Goal: Find specific page/section: Find specific page/section

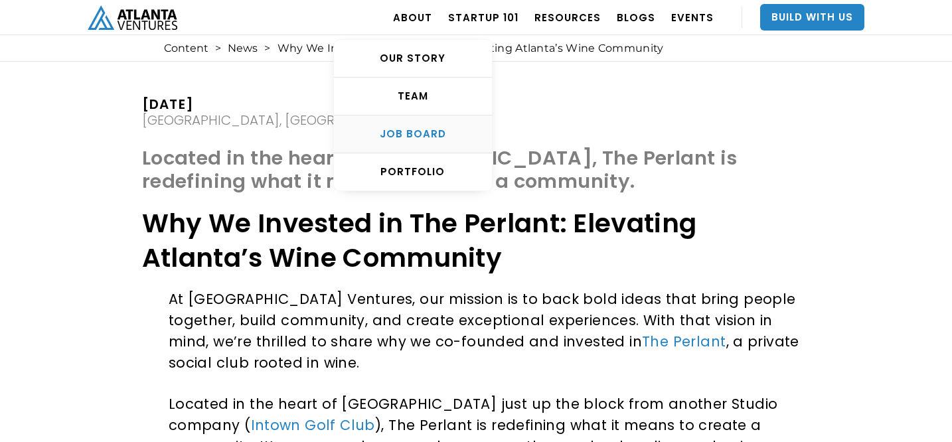
click at [441, 130] on div "Job Board" at bounding box center [413, 133] width 158 height 13
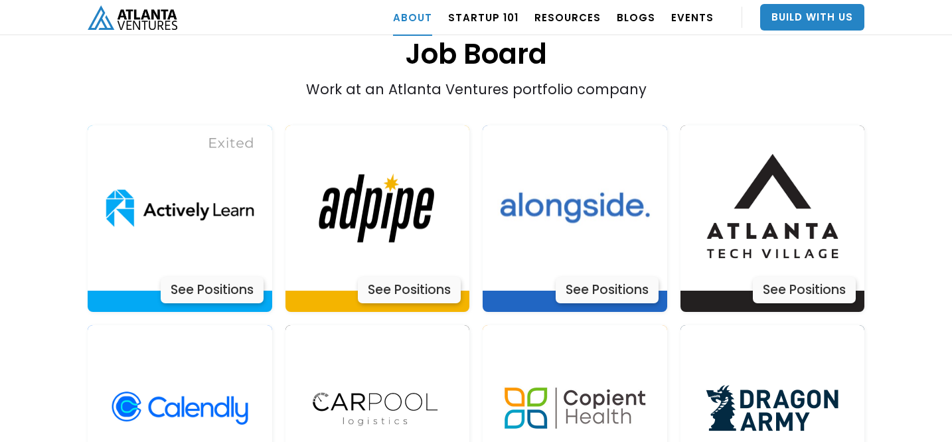
scroll to position [2751, 0]
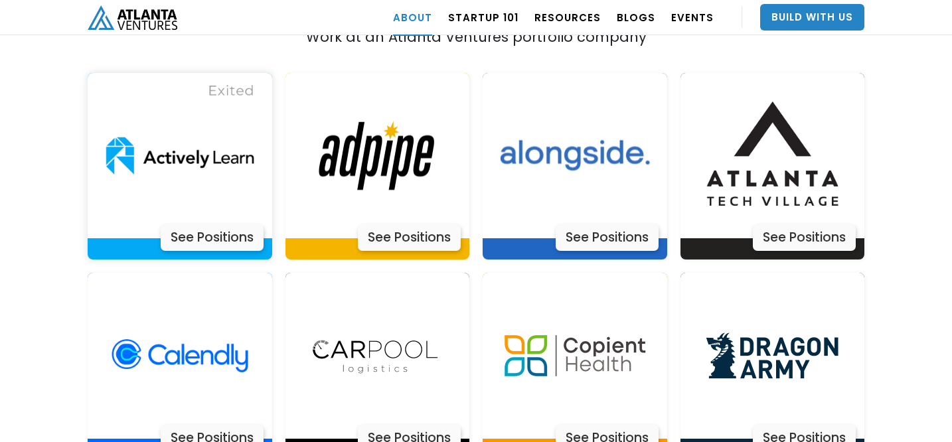
click at [200, 224] on div "See Positions" at bounding box center [212, 237] width 103 height 27
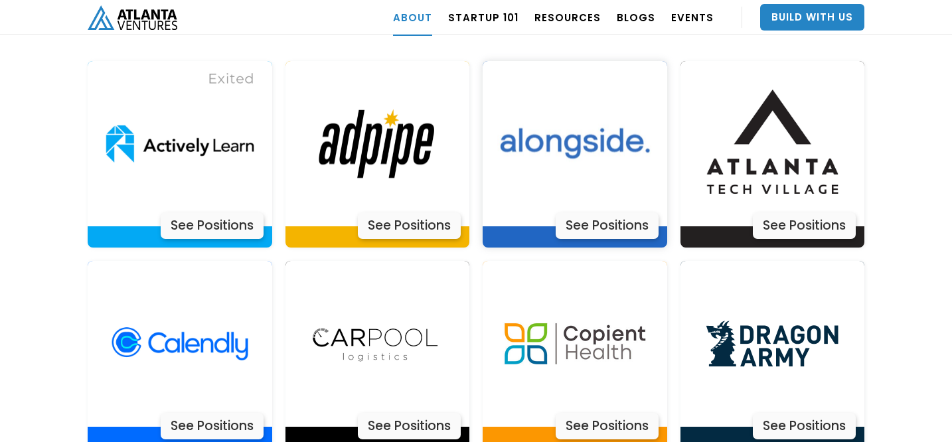
scroll to position [2774, 0]
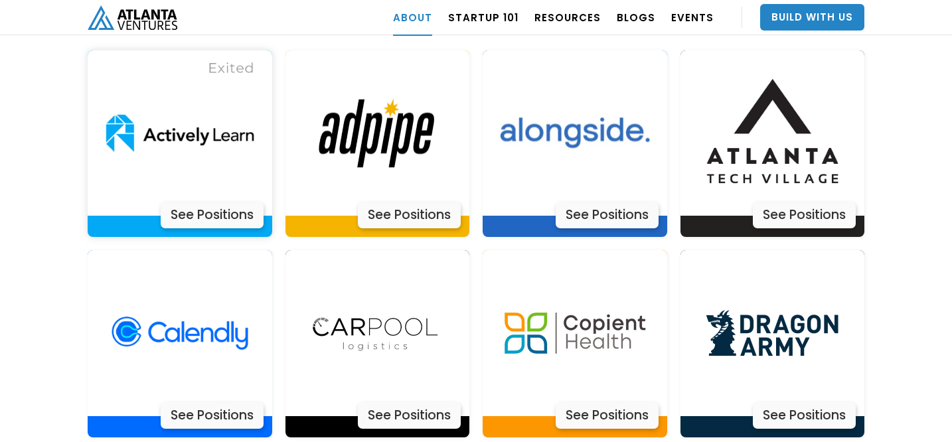
click at [218, 202] on div "See Positions" at bounding box center [212, 215] width 103 height 27
click at [391, 202] on div "See Positions" at bounding box center [409, 215] width 103 height 27
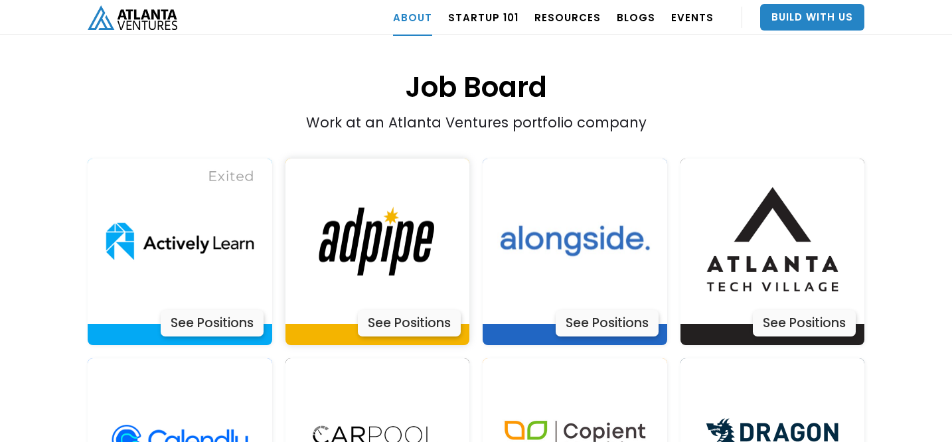
scroll to position [2669, 0]
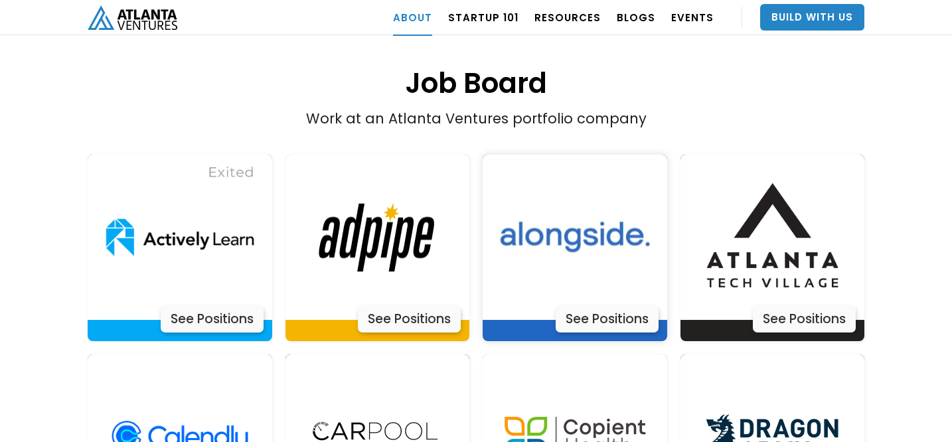
click at [626, 306] on div "See Positions" at bounding box center [606, 319] width 103 height 27
click at [800, 262] on img at bounding box center [772, 238] width 166 height 166
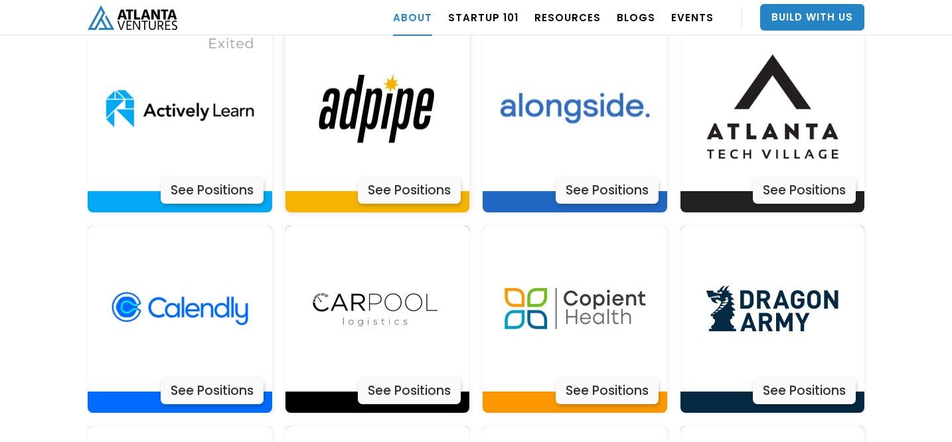
scroll to position [2830, 0]
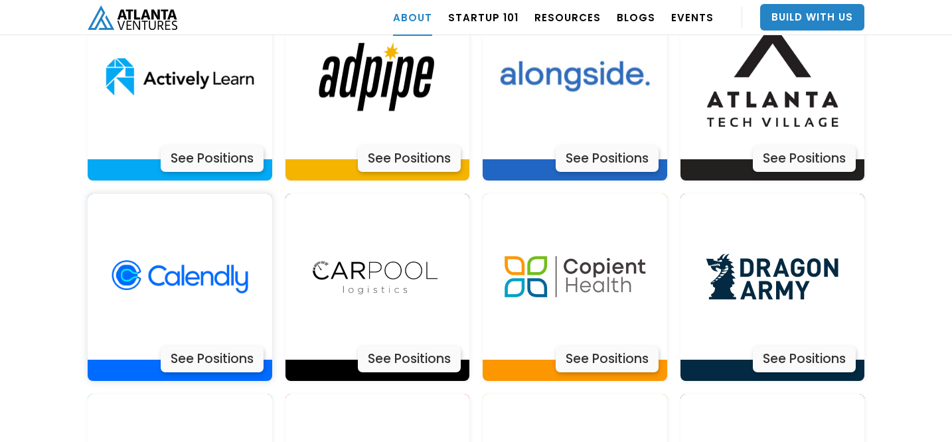
click at [203, 346] on div "See Positions" at bounding box center [212, 359] width 103 height 27
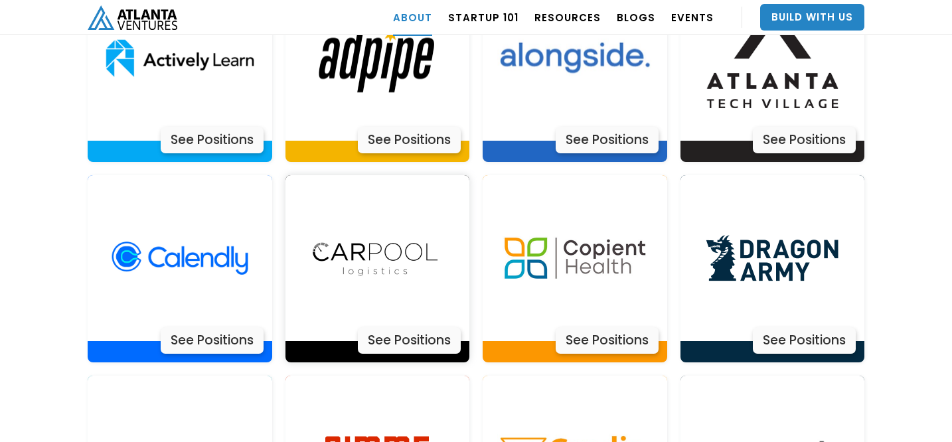
click at [429, 243] on img at bounding box center [377, 258] width 166 height 166
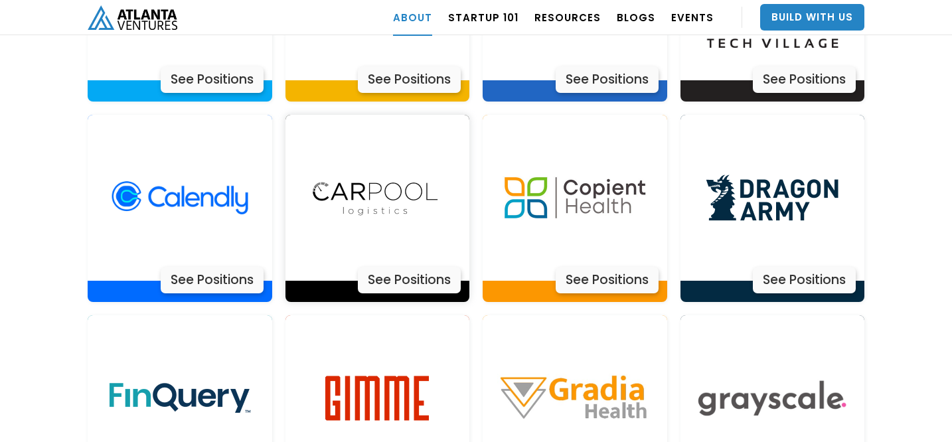
scroll to position [2930, 0]
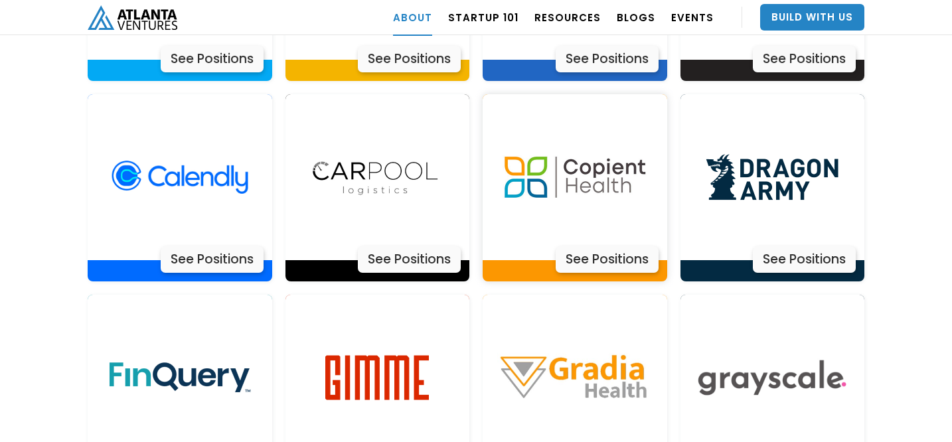
click at [616, 246] on div "See Positions" at bounding box center [606, 259] width 103 height 27
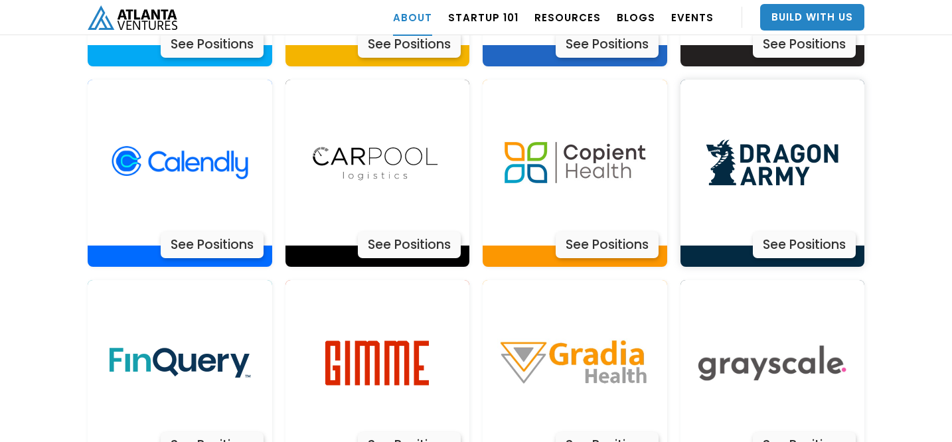
click at [833, 232] on div "See Positions" at bounding box center [803, 245] width 103 height 27
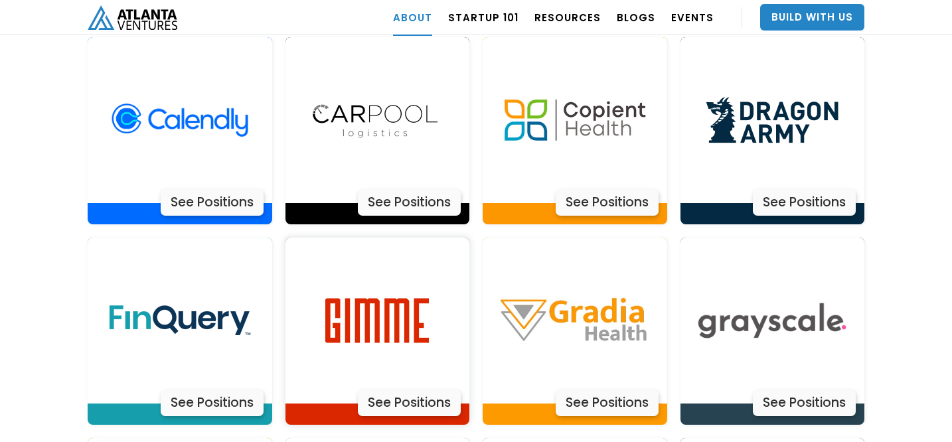
scroll to position [2992, 0]
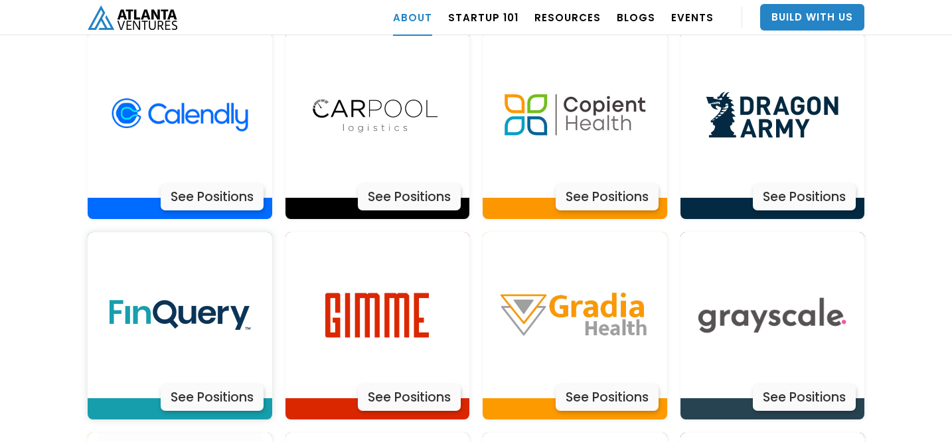
click at [206, 384] on div "See Positions" at bounding box center [212, 397] width 103 height 27
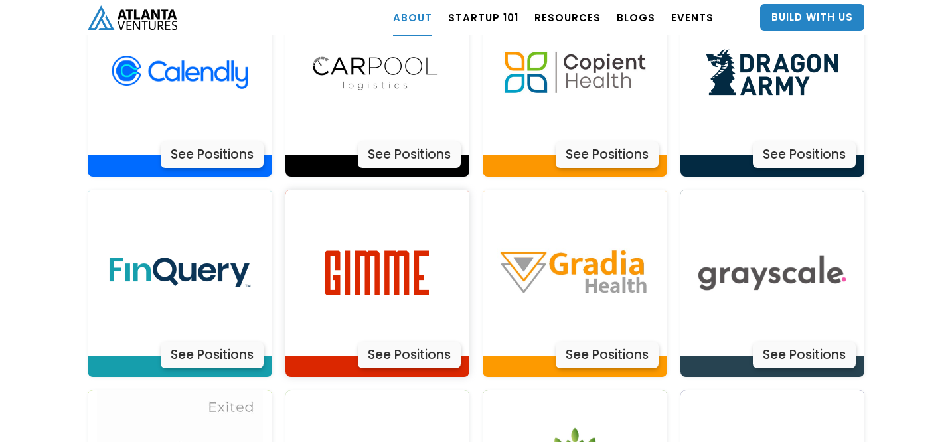
scroll to position [3035, 0]
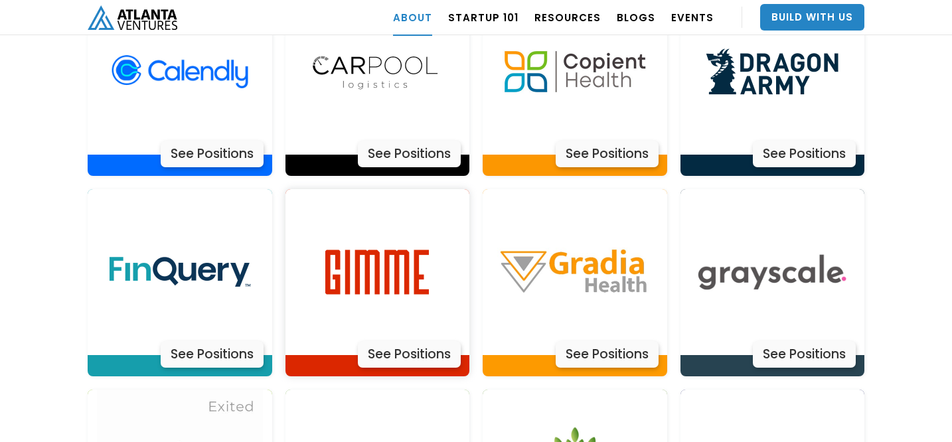
click at [403, 341] on div "See Positions" at bounding box center [409, 354] width 103 height 27
click at [594, 341] on div "See Positions" at bounding box center [606, 354] width 103 height 27
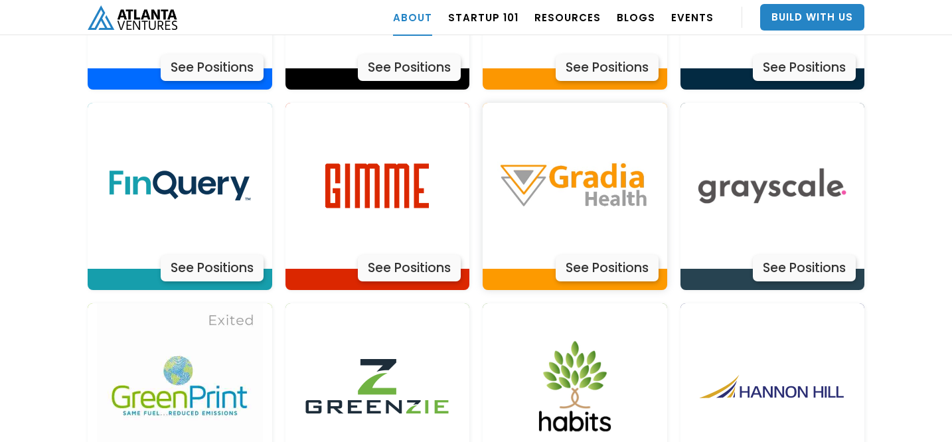
scroll to position [3147, 0]
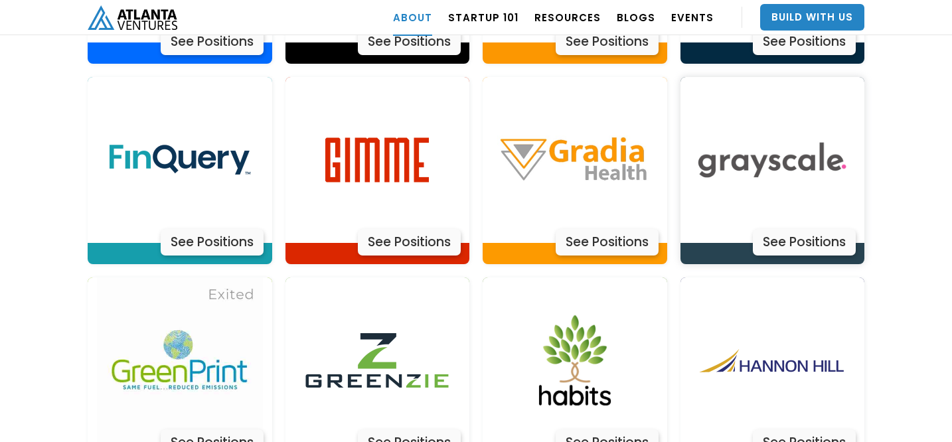
click at [788, 229] on div "See Positions" at bounding box center [803, 242] width 103 height 27
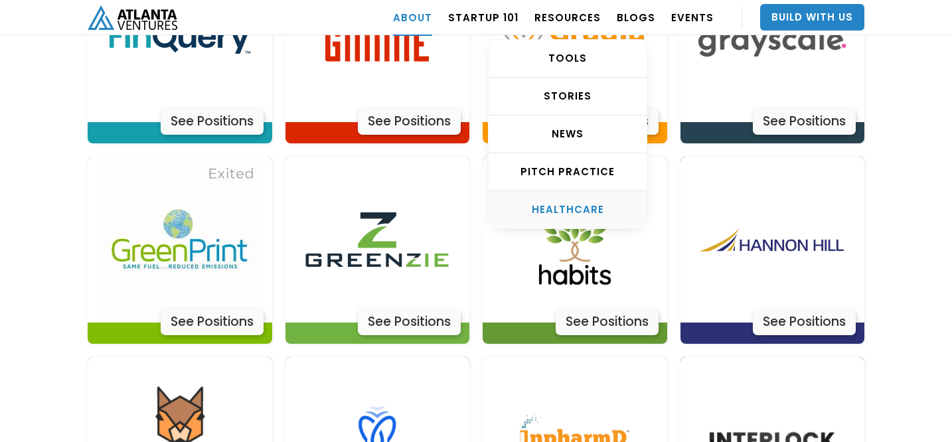
scroll to position [3296, 0]
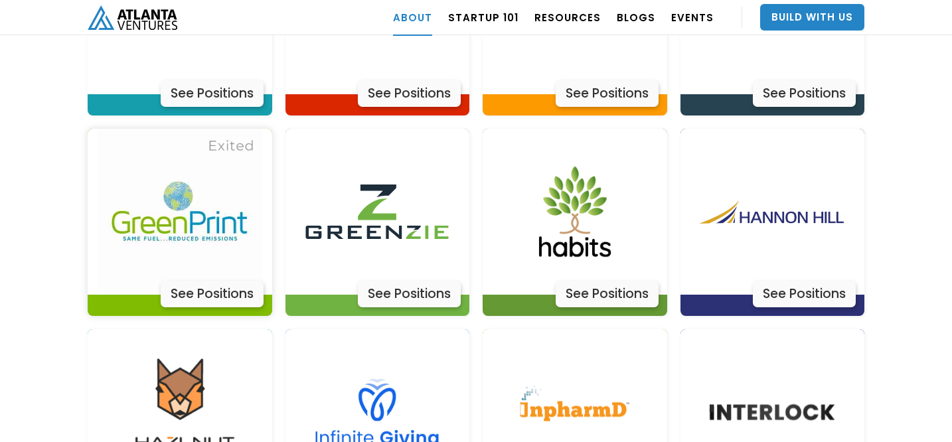
click at [206, 281] on div "See Positions" at bounding box center [212, 294] width 103 height 27
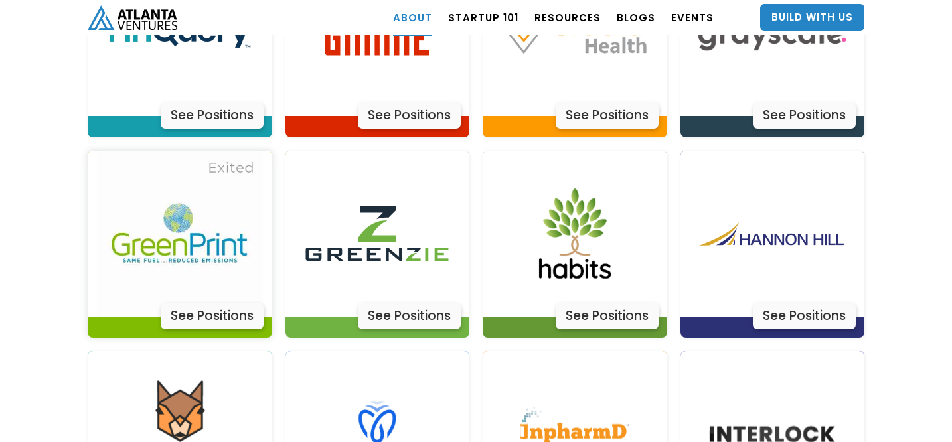
scroll to position [3182, 0]
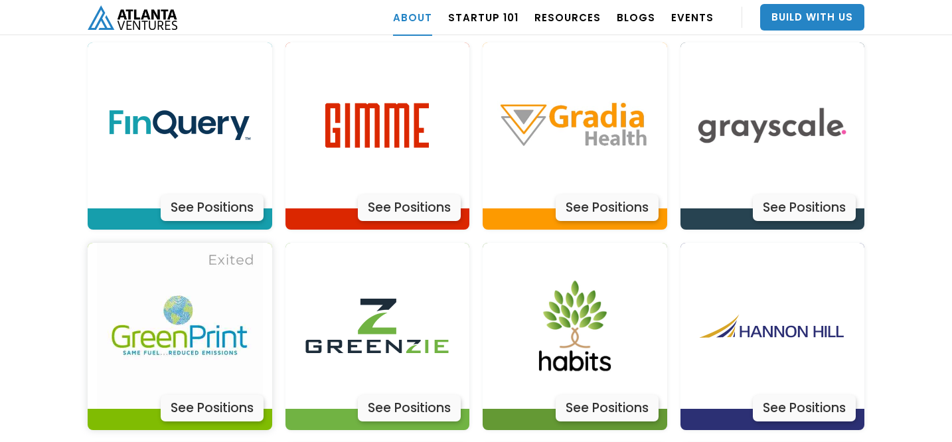
click at [206, 279] on img at bounding box center [180, 326] width 166 height 166
click at [421, 395] on div "See Positions" at bounding box center [409, 408] width 103 height 27
click at [614, 395] on div "See Positions" at bounding box center [606, 408] width 103 height 27
click at [792, 395] on div "See Positions" at bounding box center [803, 408] width 103 height 27
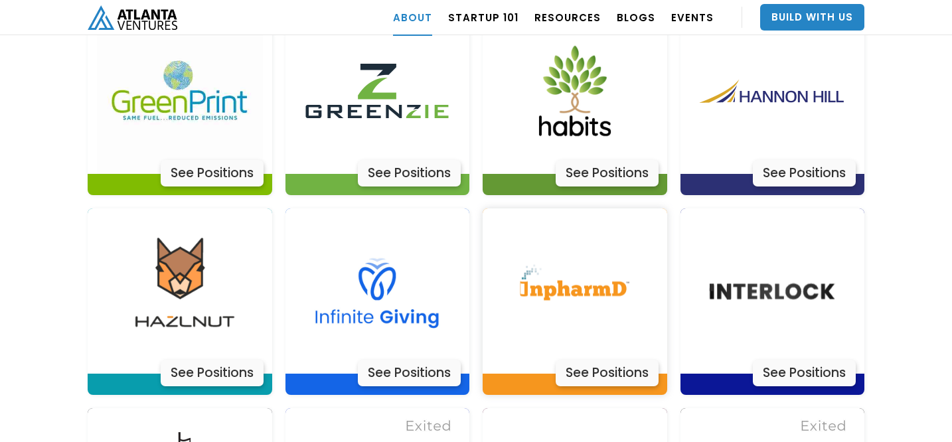
scroll to position [3423, 0]
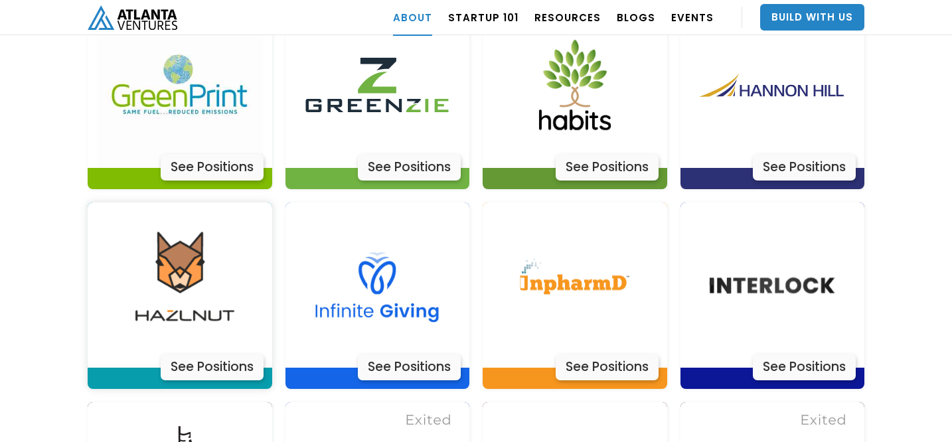
click at [214, 354] on div "See Positions" at bounding box center [212, 367] width 103 height 27
click at [407, 354] on div "See Positions" at bounding box center [409, 367] width 103 height 27
click at [592, 354] on div "See Positions" at bounding box center [606, 367] width 103 height 27
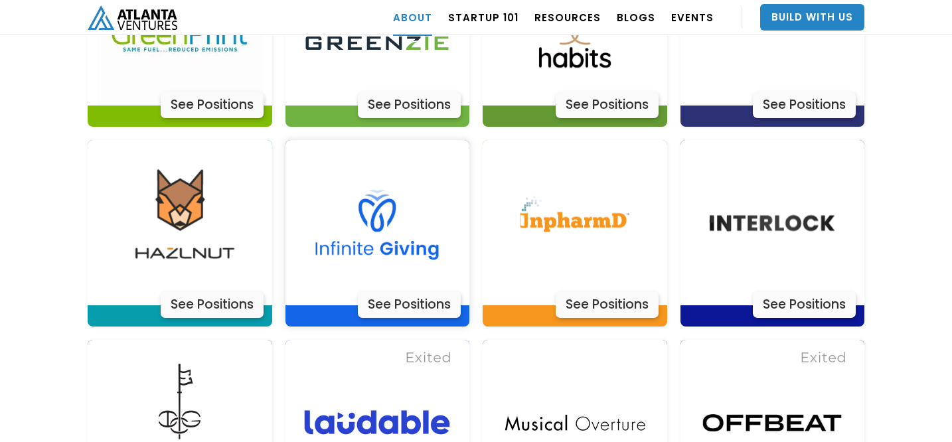
scroll to position [3501, 0]
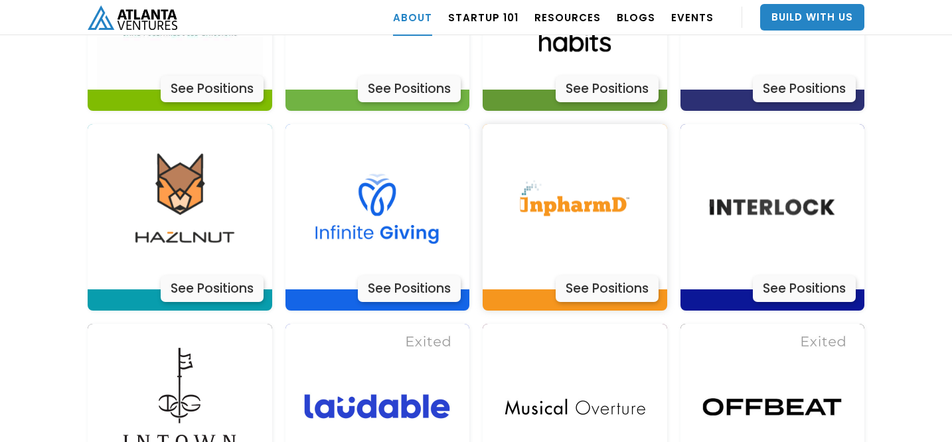
click at [595, 275] on div "See Positions" at bounding box center [606, 288] width 103 height 27
click at [784, 275] on div "See Positions" at bounding box center [803, 288] width 103 height 27
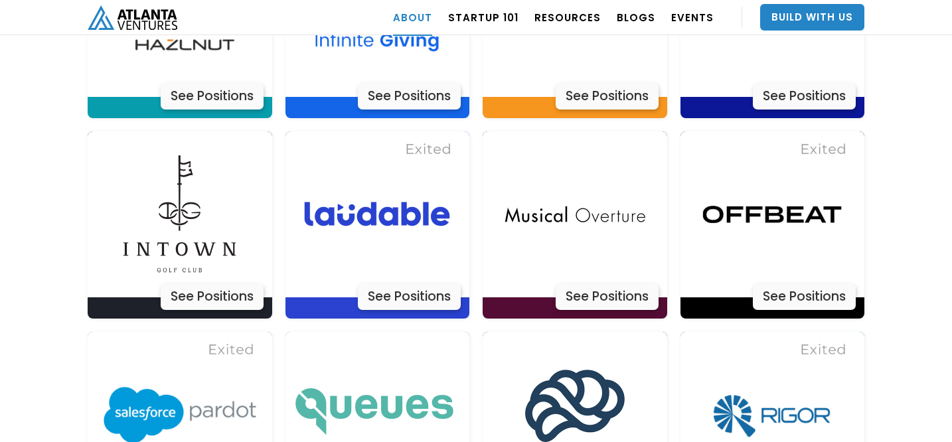
scroll to position [3817, 0]
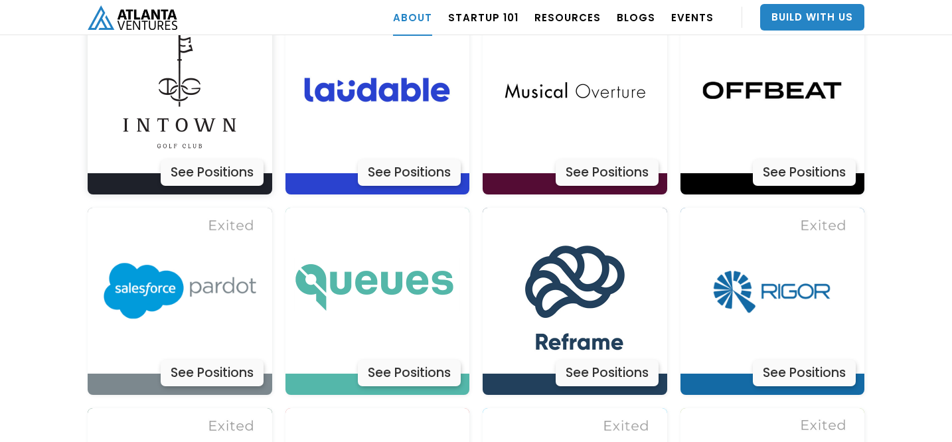
click at [196, 159] on div "See Positions" at bounding box center [212, 172] width 103 height 27
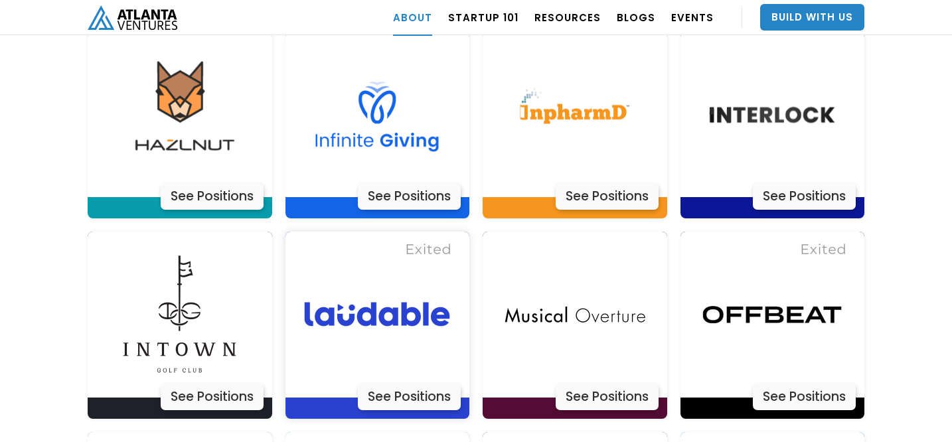
scroll to position [3632, 0]
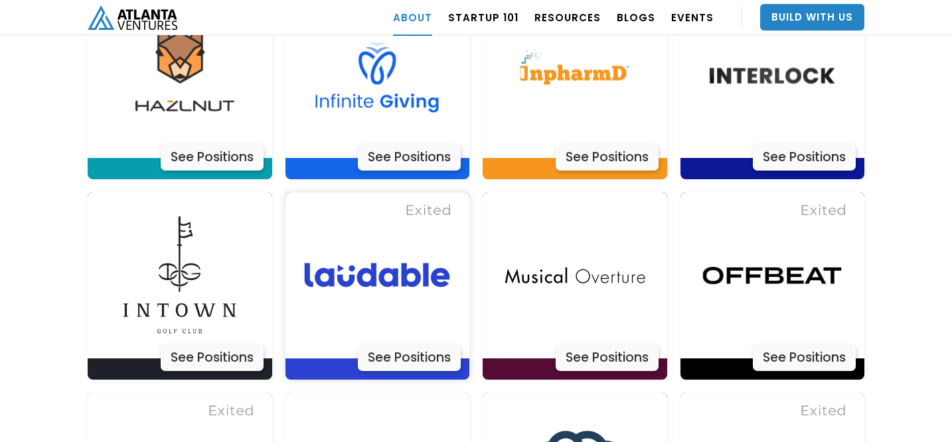
click at [401, 344] on div "See Positions" at bounding box center [409, 357] width 103 height 27
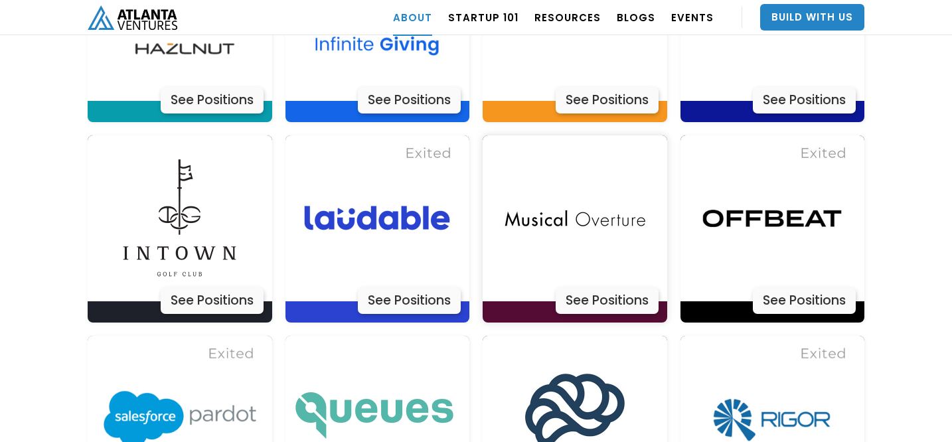
click at [606, 287] on div "See Positions" at bounding box center [606, 300] width 103 height 27
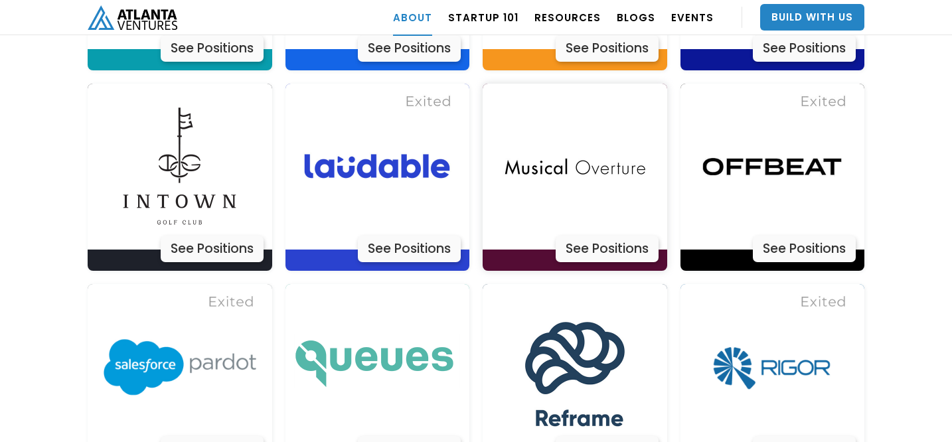
scroll to position [3742, 0]
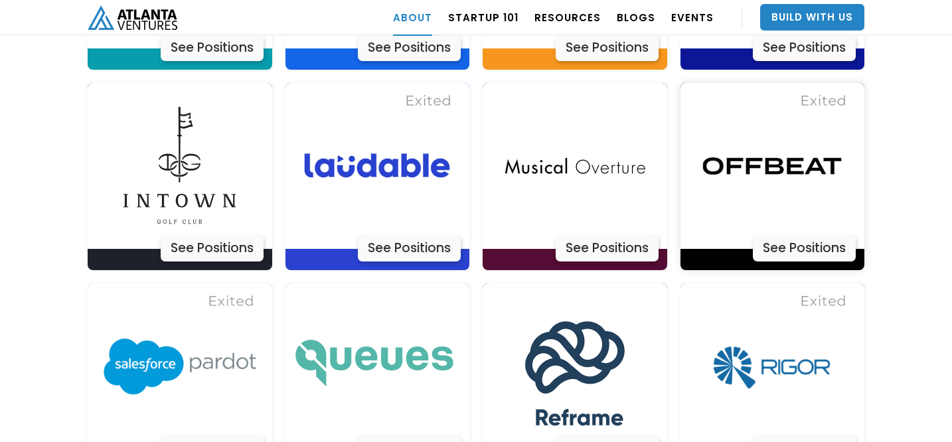
click at [796, 235] on div "See Positions" at bounding box center [803, 248] width 103 height 27
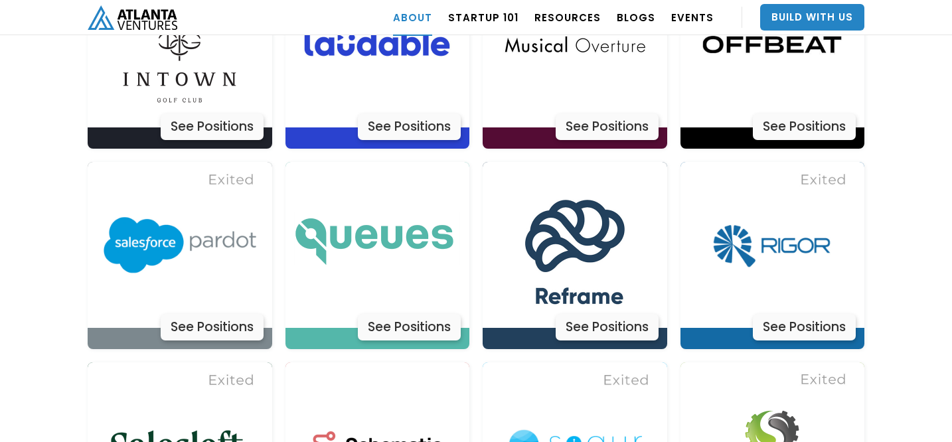
scroll to position [3872, 0]
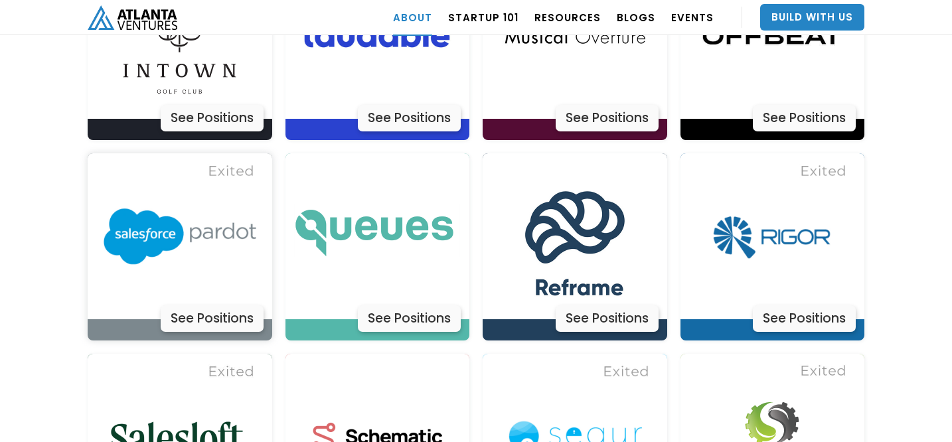
click at [209, 305] on div "See Positions" at bounding box center [212, 318] width 103 height 27
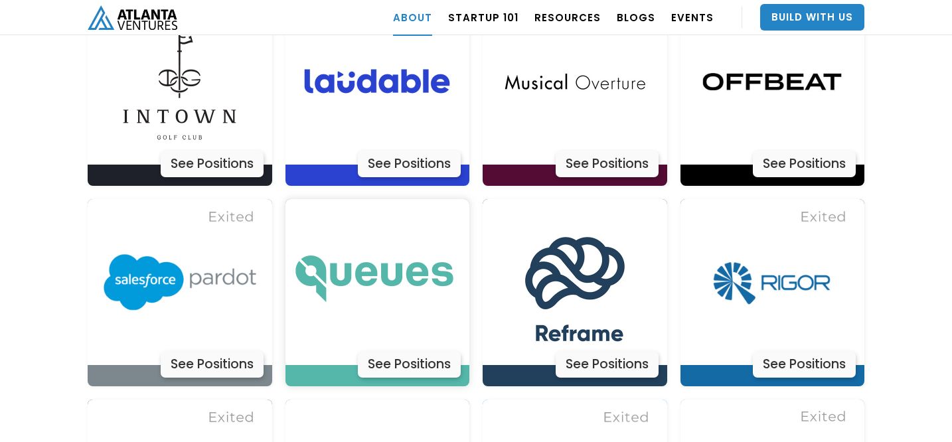
scroll to position [3854, 0]
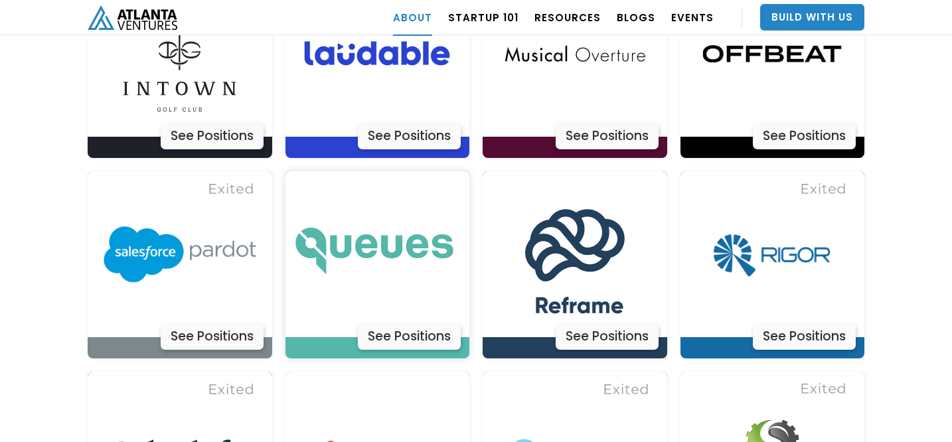
click at [352, 222] on img at bounding box center [377, 254] width 166 height 166
click at [593, 323] on div "See Positions" at bounding box center [606, 336] width 103 height 27
click at [802, 212] on img at bounding box center [772, 254] width 166 height 166
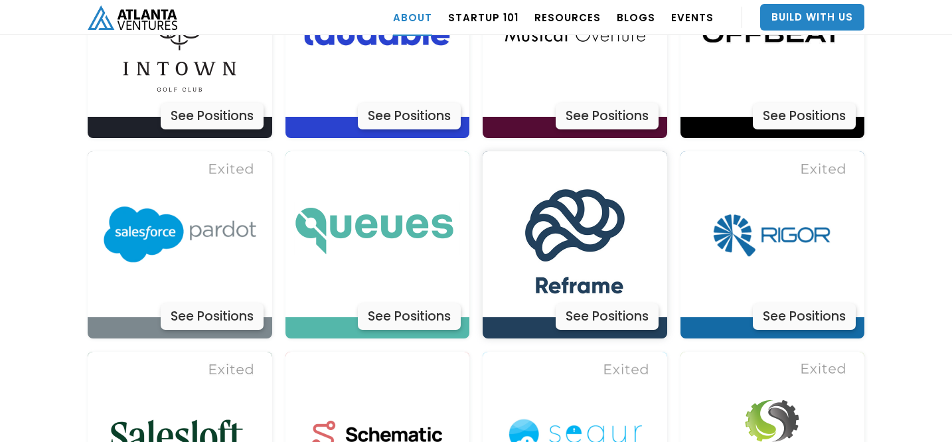
scroll to position [3892, 0]
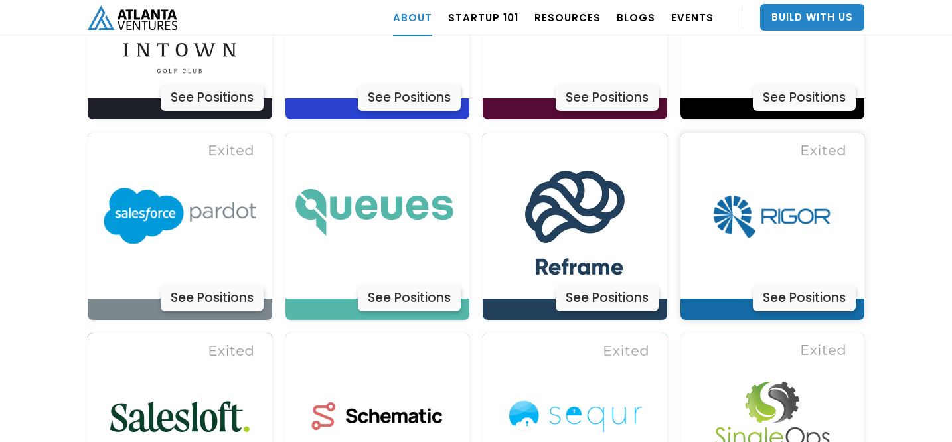
click at [786, 285] on div "See Positions" at bounding box center [803, 298] width 103 height 27
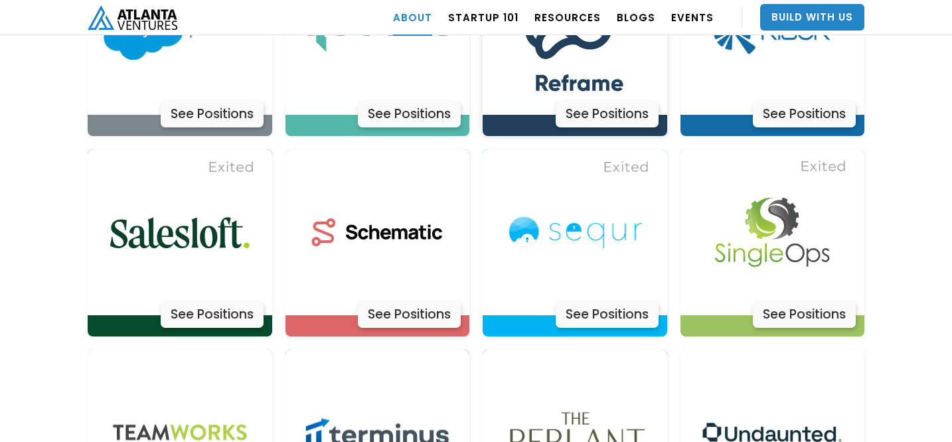
scroll to position [4096, 0]
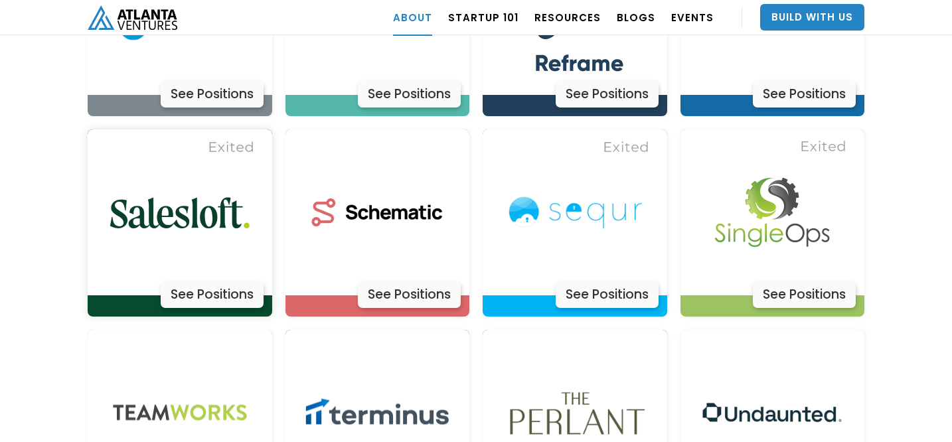
click at [196, 178] on img at bounding box center [180, 212] width 166 height 166
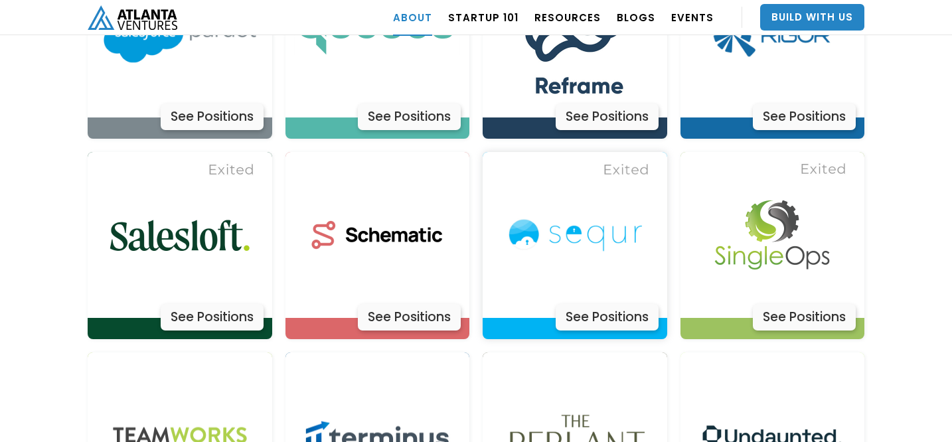
scroll to position [4076, 0]
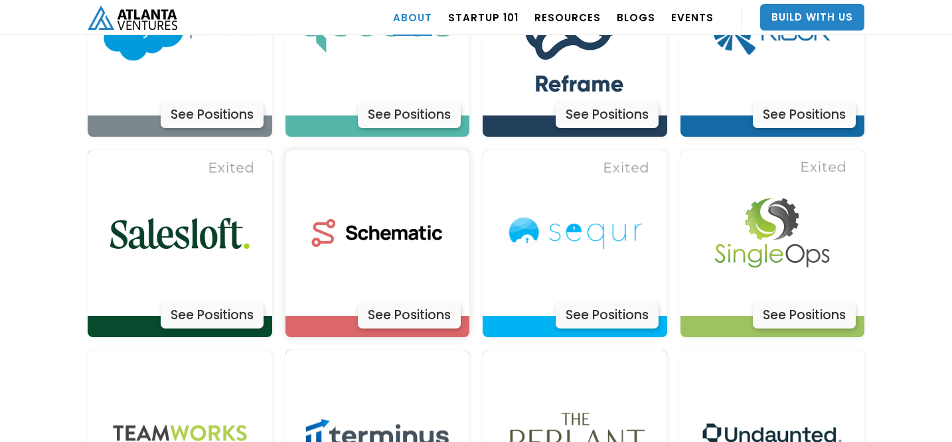
click at [384, 246] on img at bounding box center [377, 233] width 166 height 166
click at [610, 242] on img at bounding box center [575, 233] width 166 height 166
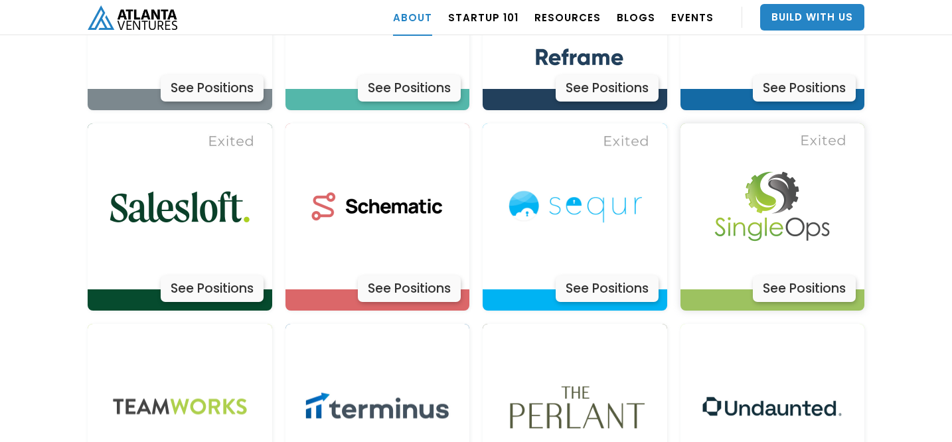
click at [765, 180] on img at bounding box center [772, 206] width 166 height 166
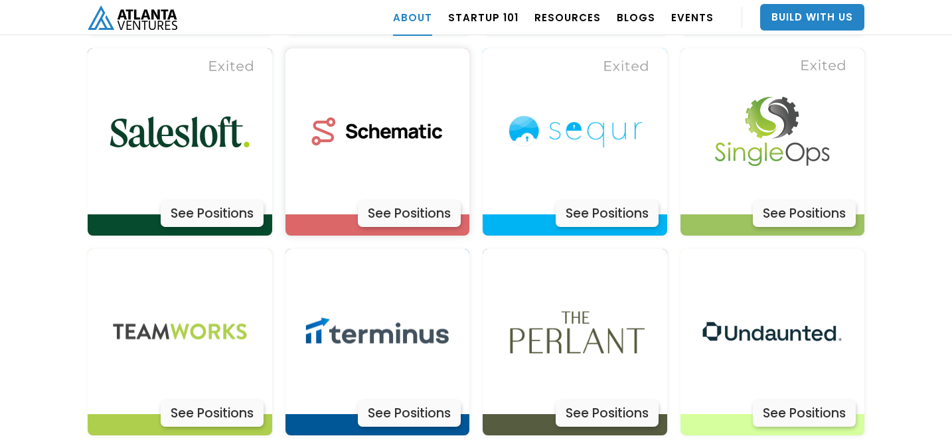
scroll to position [4244, 0]
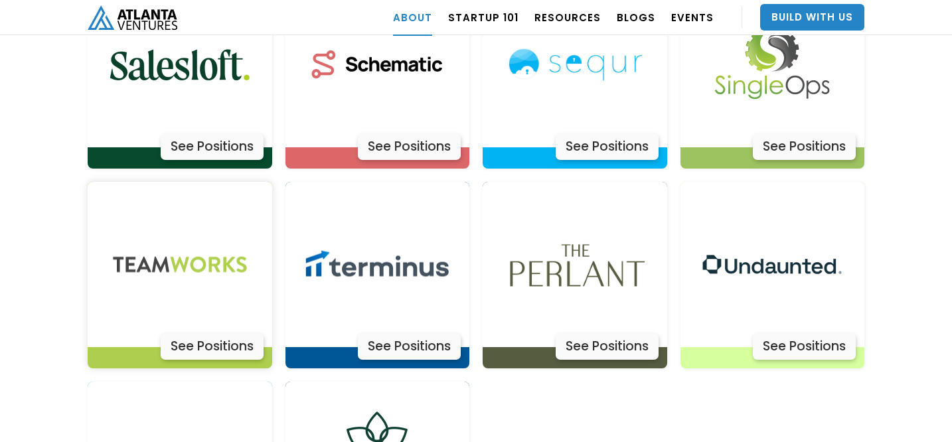
click at [202, 239] on img at bounding box center [180, 265] width 166 height 166
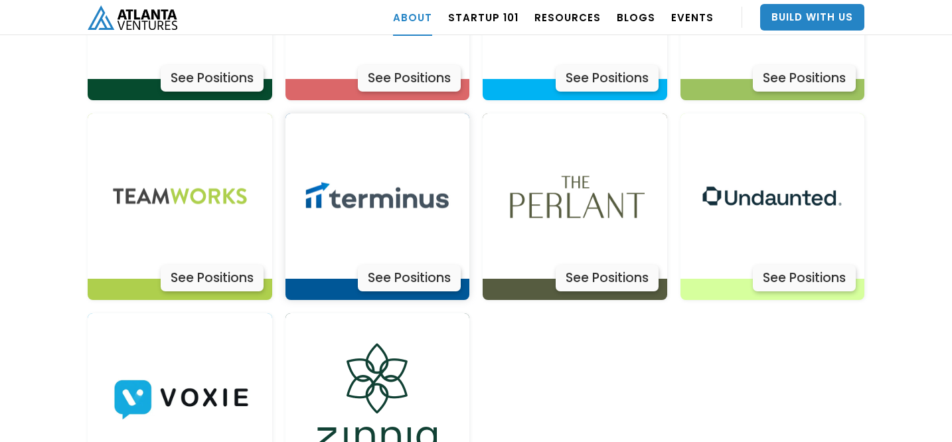
scroll to position [4318, 0]
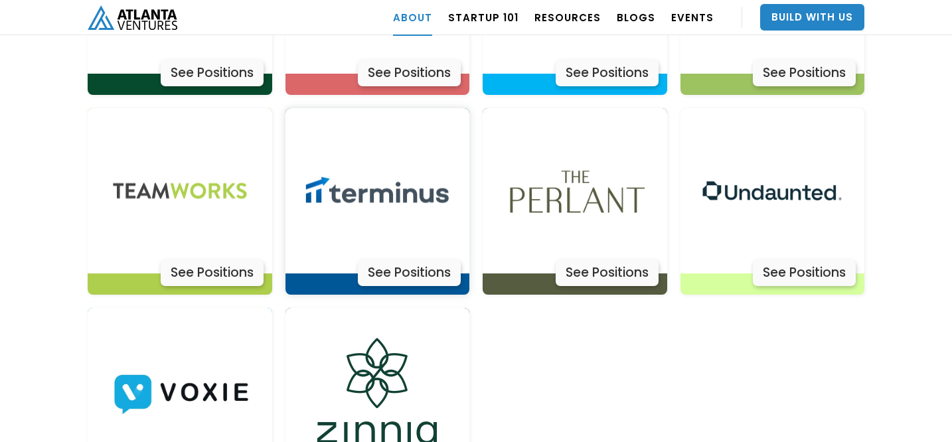
click at [399, 259] on div "See Positions" at bounding box center [409, 272] width 103 height 27
click at [612, 259] on div "See Positions" at bounding box center [606, 272] width 103 height 27
click at [774, 194] on img at bounding box center [772, 191] width 166 height 166
click at [196, 358] on img at bounding box center [180, 391] width 166 height 166
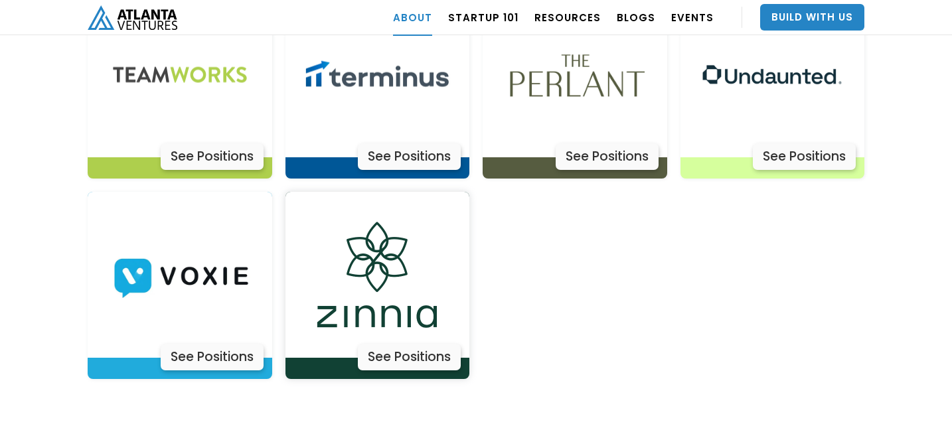
scroll to position [4435, 0]
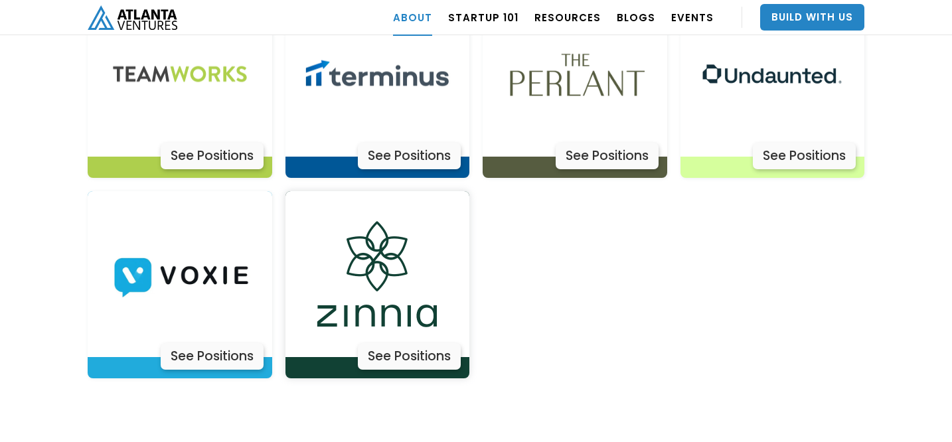
click at [404, 343] on div "See Positions" at bounding box center [409, 356] width 103 height 27
